Goal: Task Accomplishment & Management: Complete application form

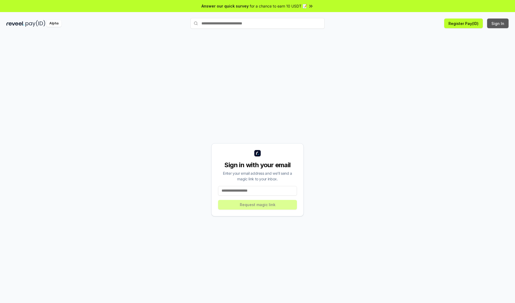
click at [498, 23] on button "Sign In" at bounding box center [497, 24] width 21 height 10
type input "**********"
click at [258, 204] on button "Request magic link" at bounding box center [257, 205] width 79 height 10
